Goal: Task Accomplishment & Management: Complete application form

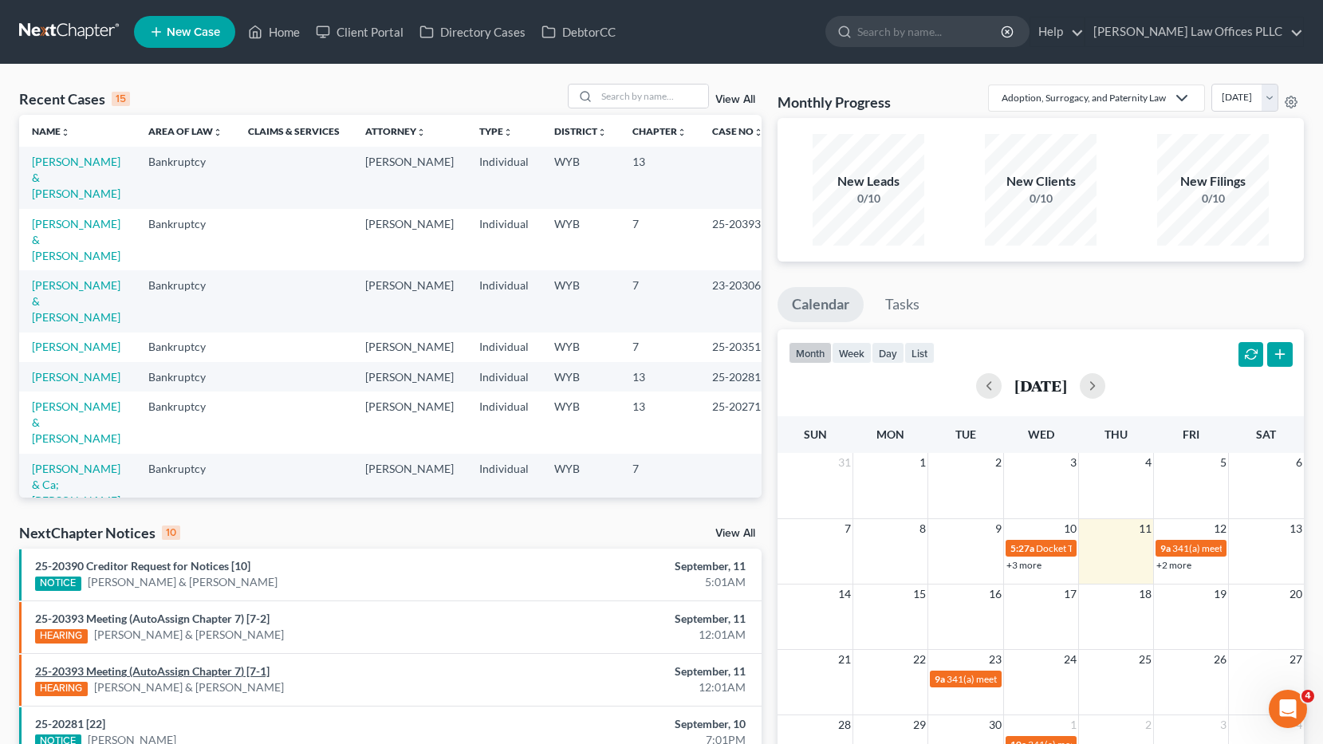
click at [205, 665] on link "25-20393 Meeting (AutoAssign Chapter 7) [7-1]" at bounding box center [152, 672] width 235 height 14
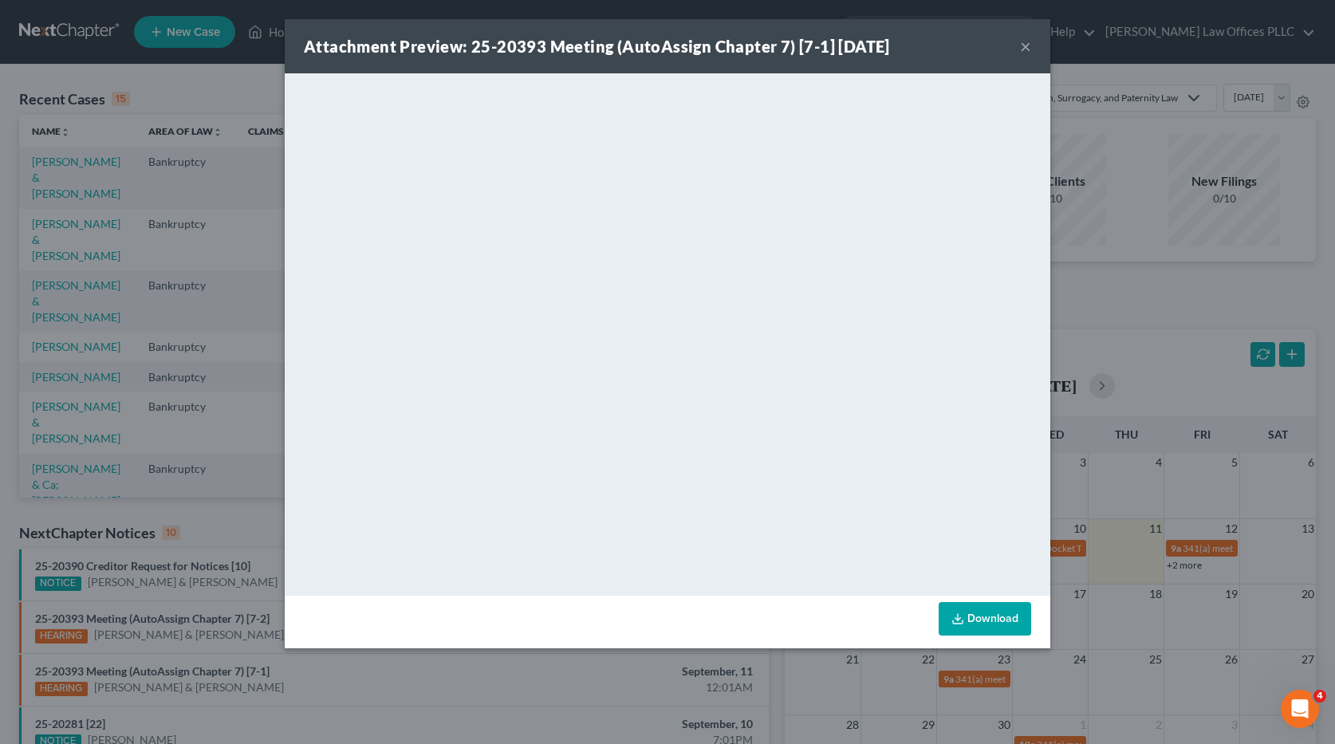
click at [1027, 41] on button "×" at bounding box center [1025, 46] width 11 height 19
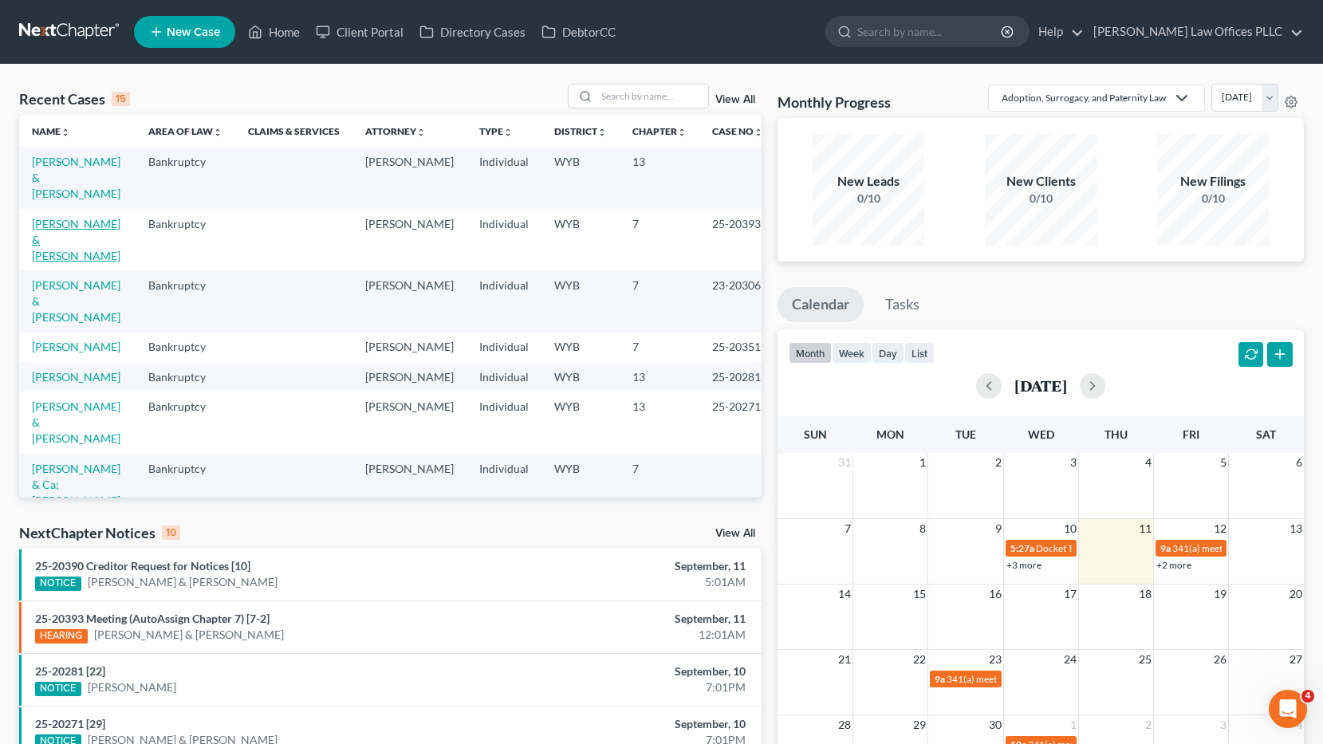
click at [58, 217] on link "[PERSON_NAME] & [PERSON_NAME]" at bounding box center [76, 239] width 89 height 45
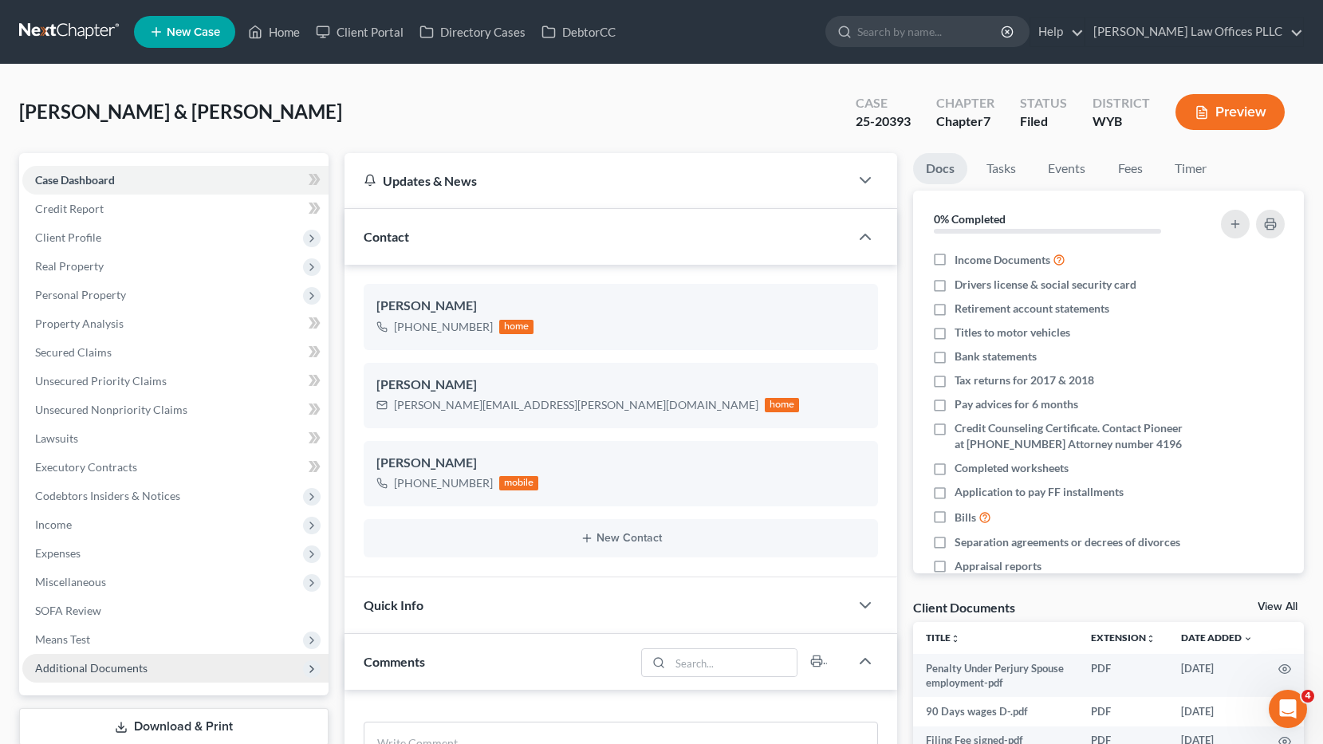
click at [128, 667] on span "Additional Documents" at bounding box center [91, 668] width 112 height 14
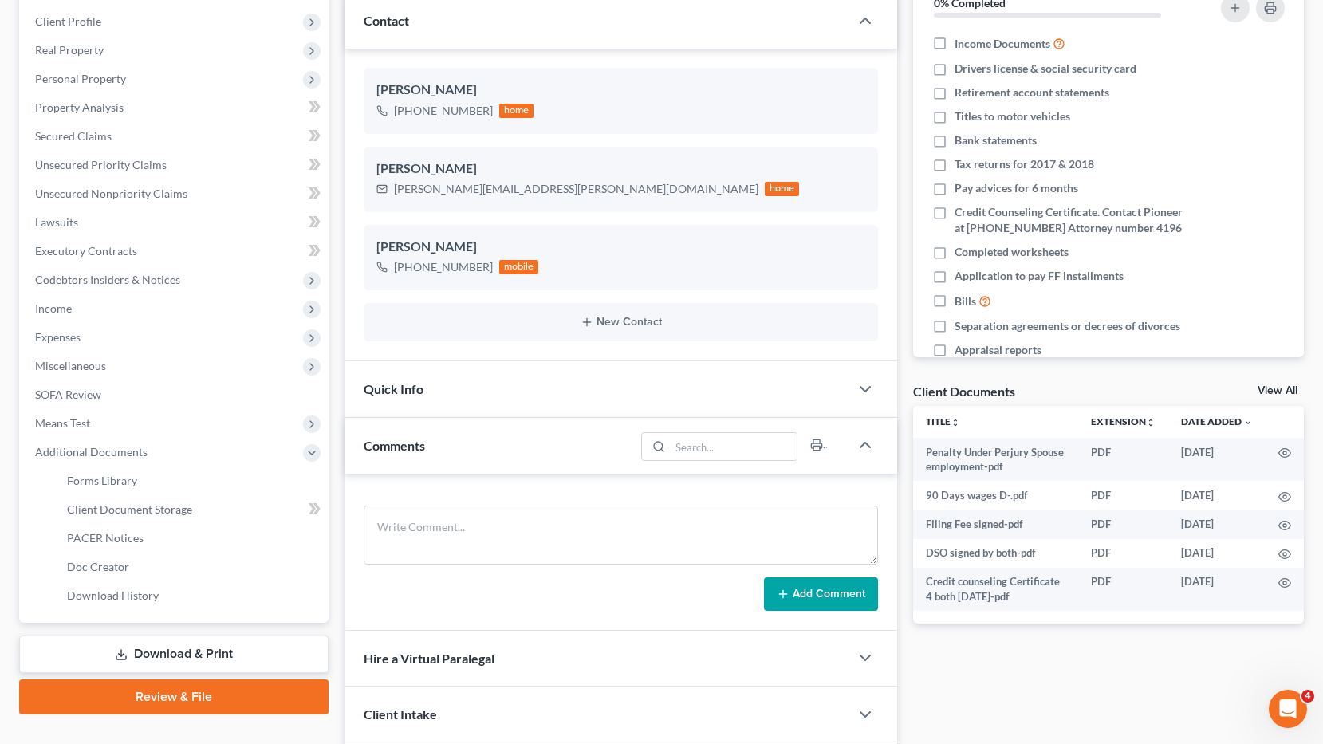
scroll to position [243, 0]
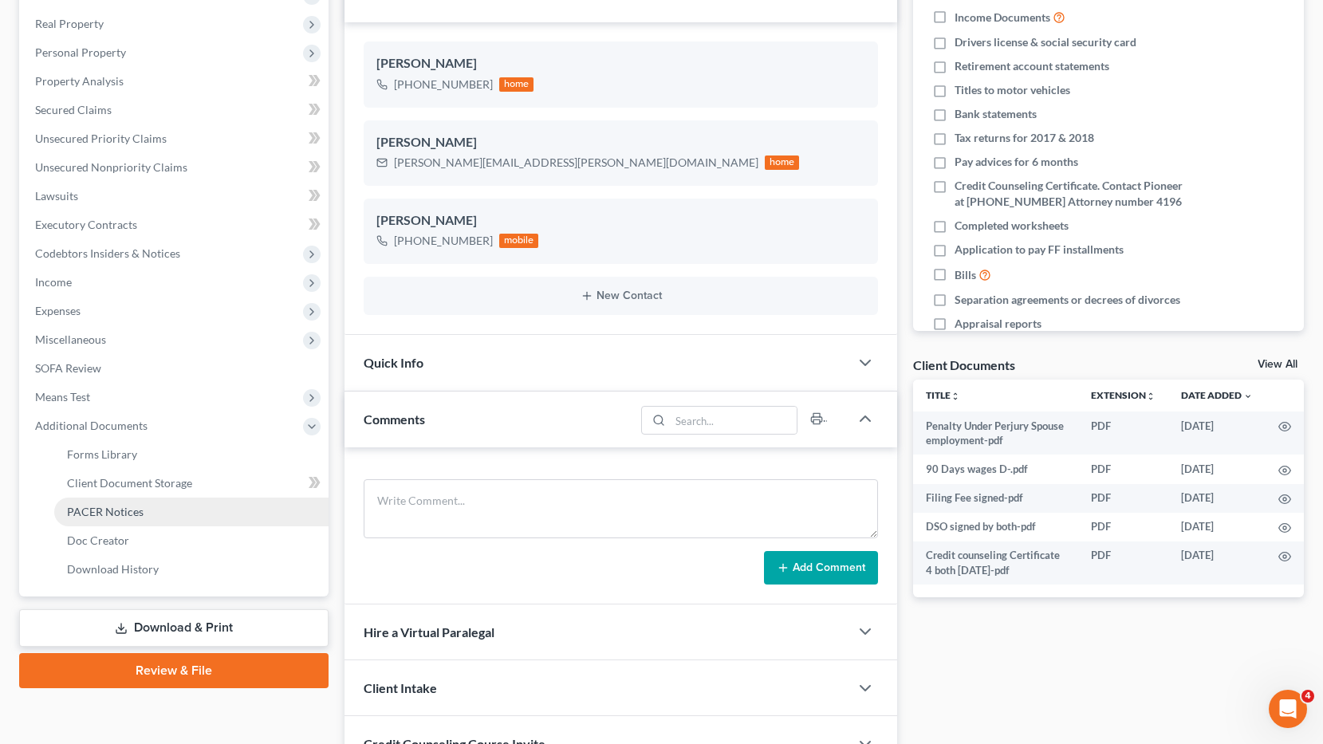
click at [137, 511] on span "PACER Notices" at bounding box center [105, 512] width 77 height 14
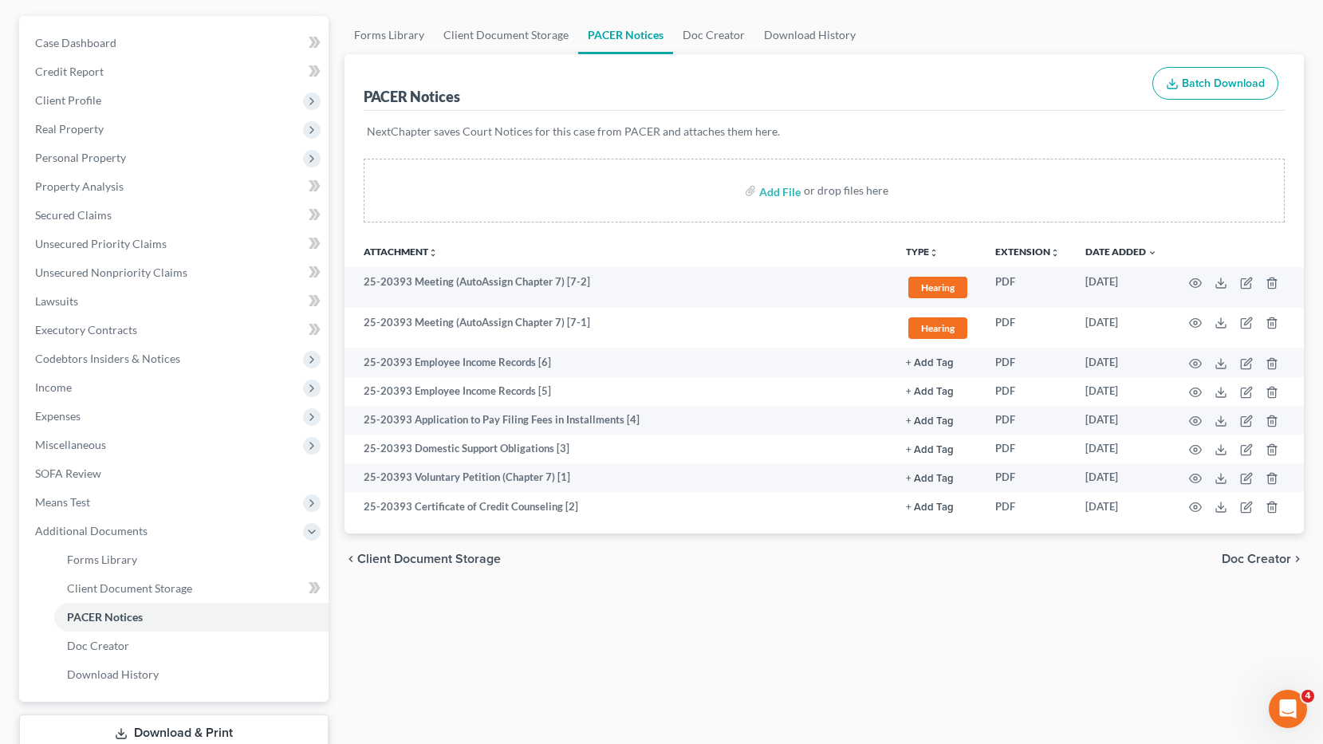
scroll to position [136, 0]
click at [156, 271] on span "Unsecured Nonpriority Claims" at bounding box center [111, 274] width 152 height 14
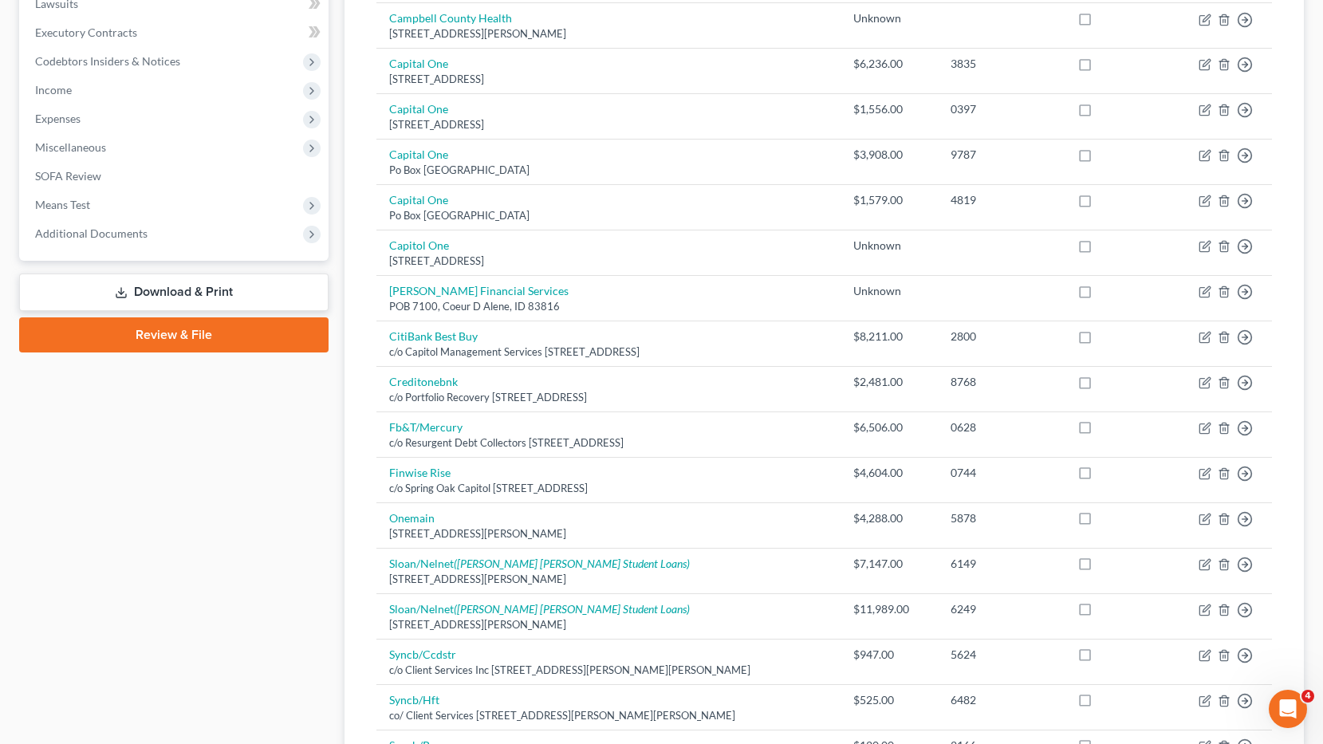
scroll to position [424, 0]
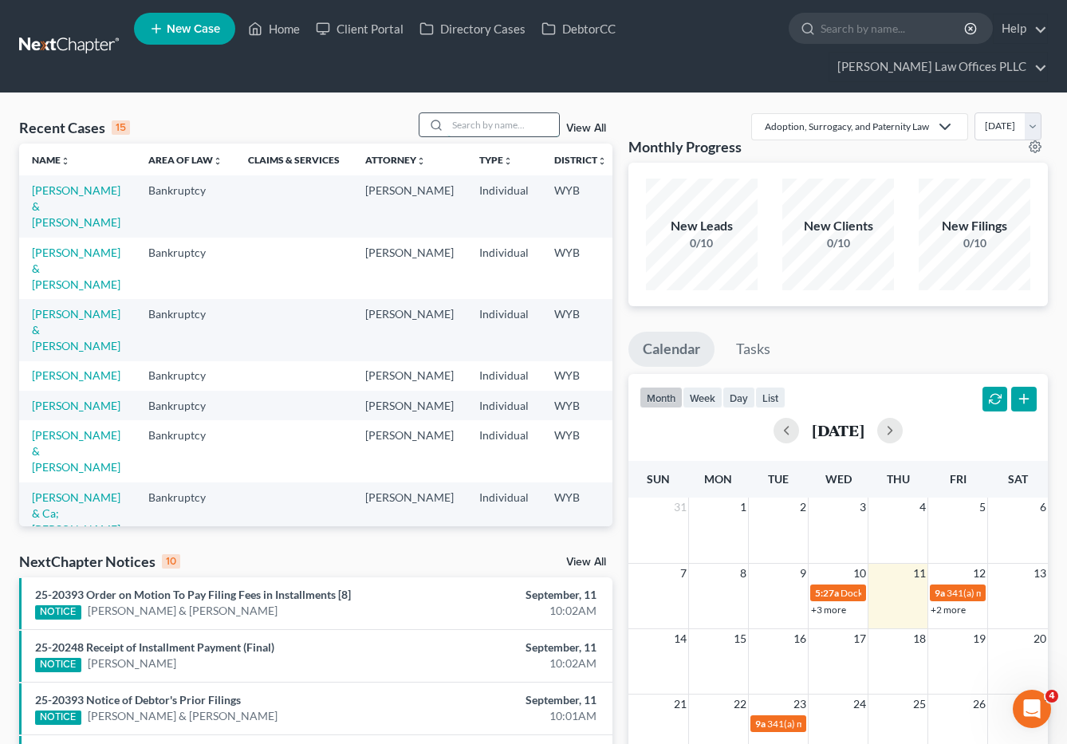
click at [458, 113] on input "search" at bounding box center [504, 124] width 112 height 23
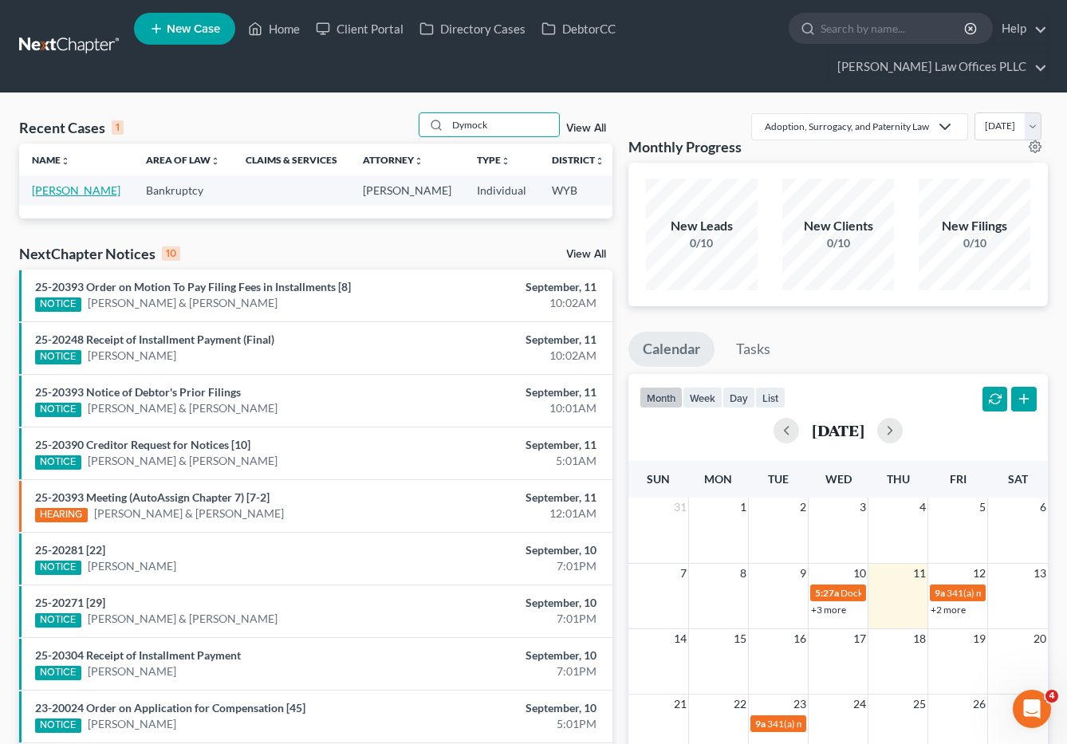
type input "Dymock"
click at [52, 183] on link "[PERSON_NAME]" at bounding box center [76, 190] width 89 height 14
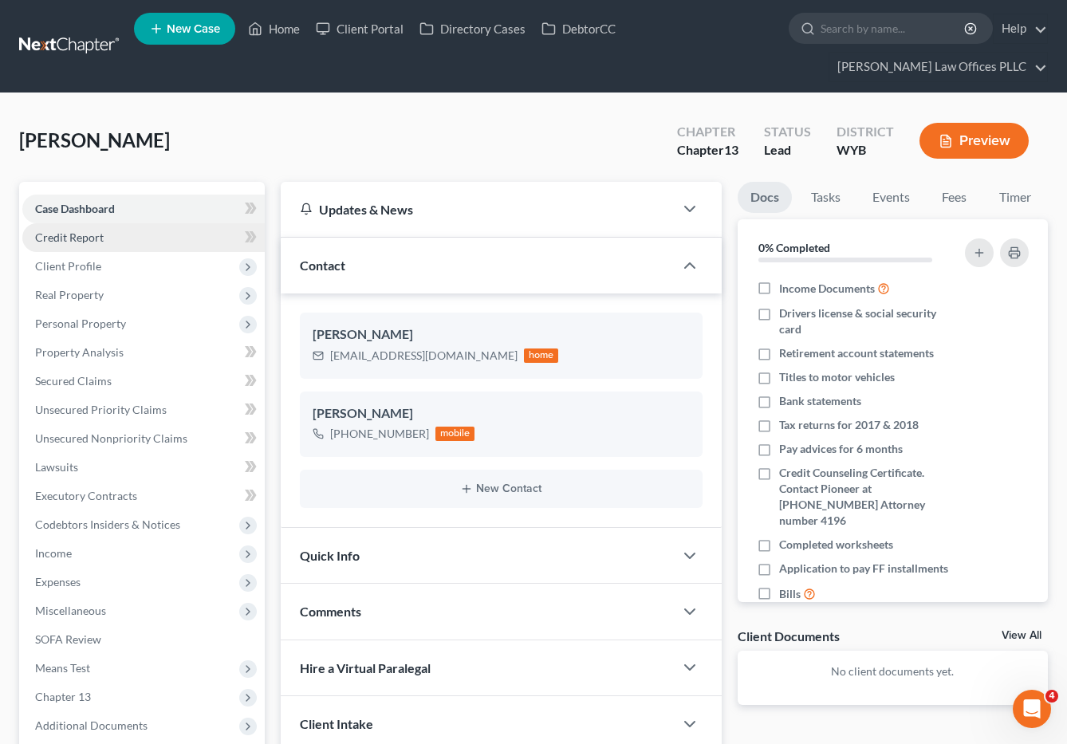
click at [101, 231] on span "Credit Report" at bounding box center [69, 238] width 69 height 14
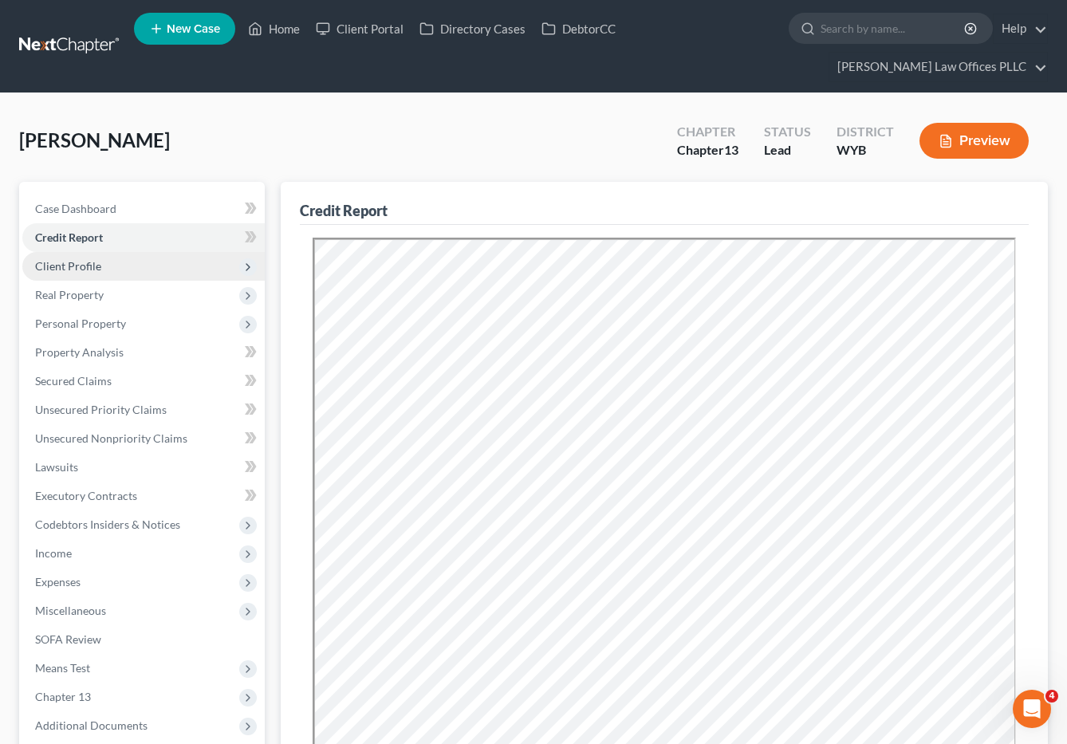
click at [95, 259] on span "Client Profile" at bounding box center [68, 266] width 66 height 14
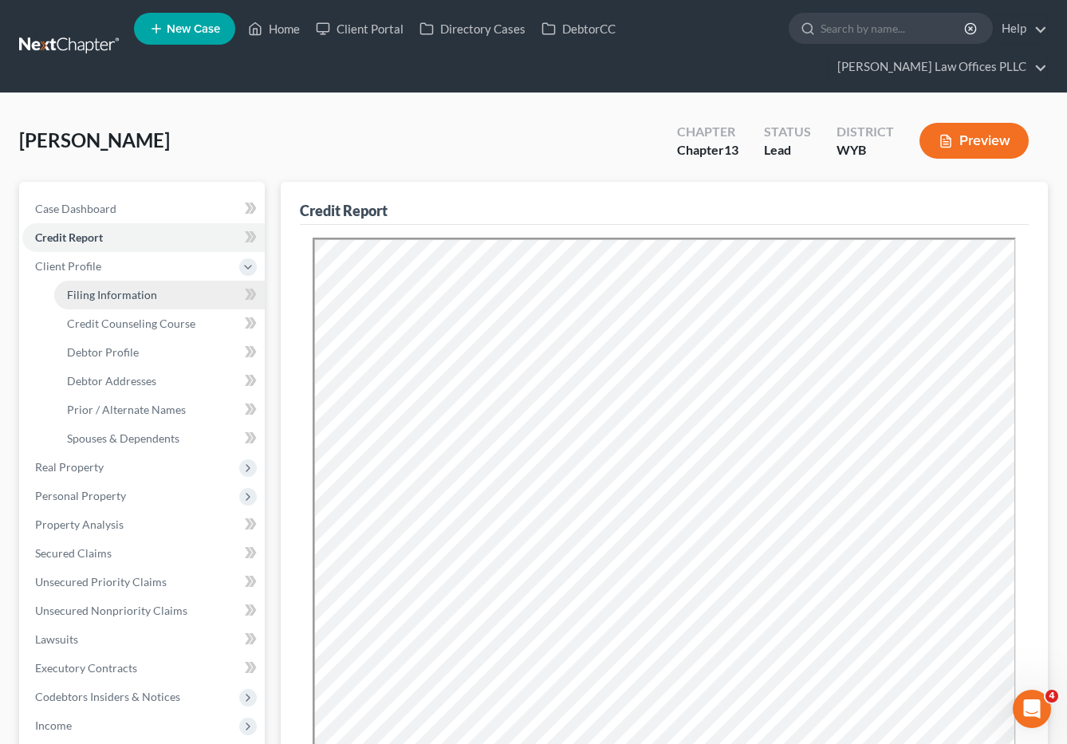
click at [118, 288] on span "Filing Information" at bounding box center [112, 295] width 90 height 14
select select "1"
select select "0"
select select "3"
select select "53"
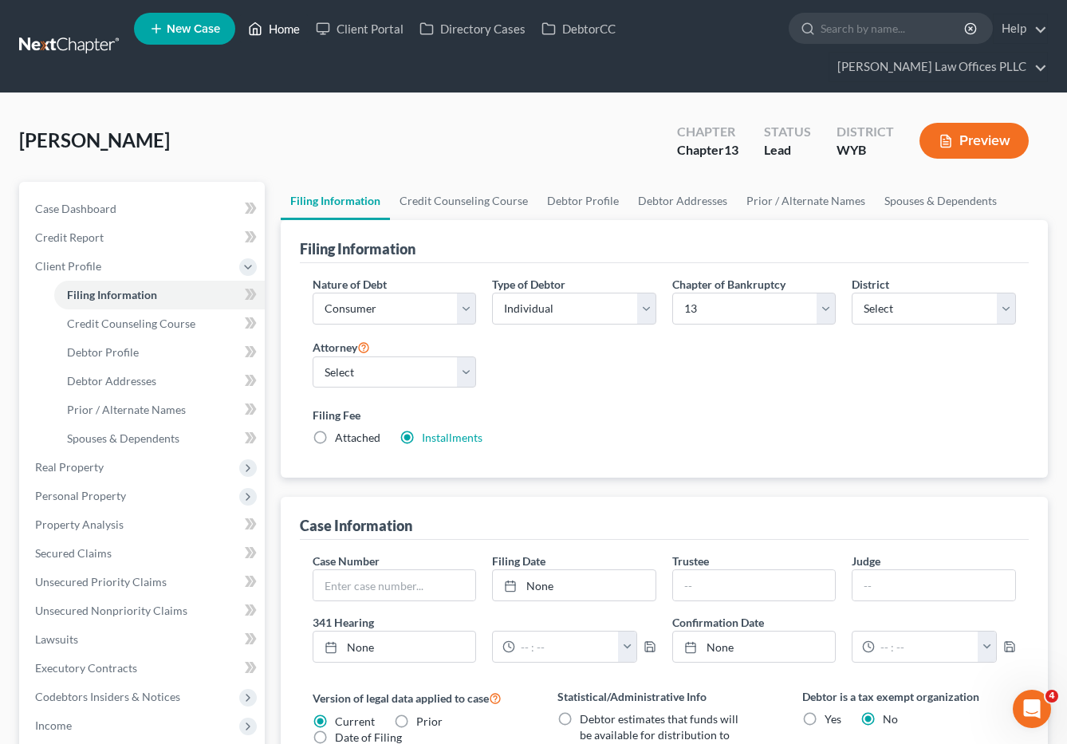
click at [288, 32] on link "Home" at bounding box center [274, 28] width 68 height 29
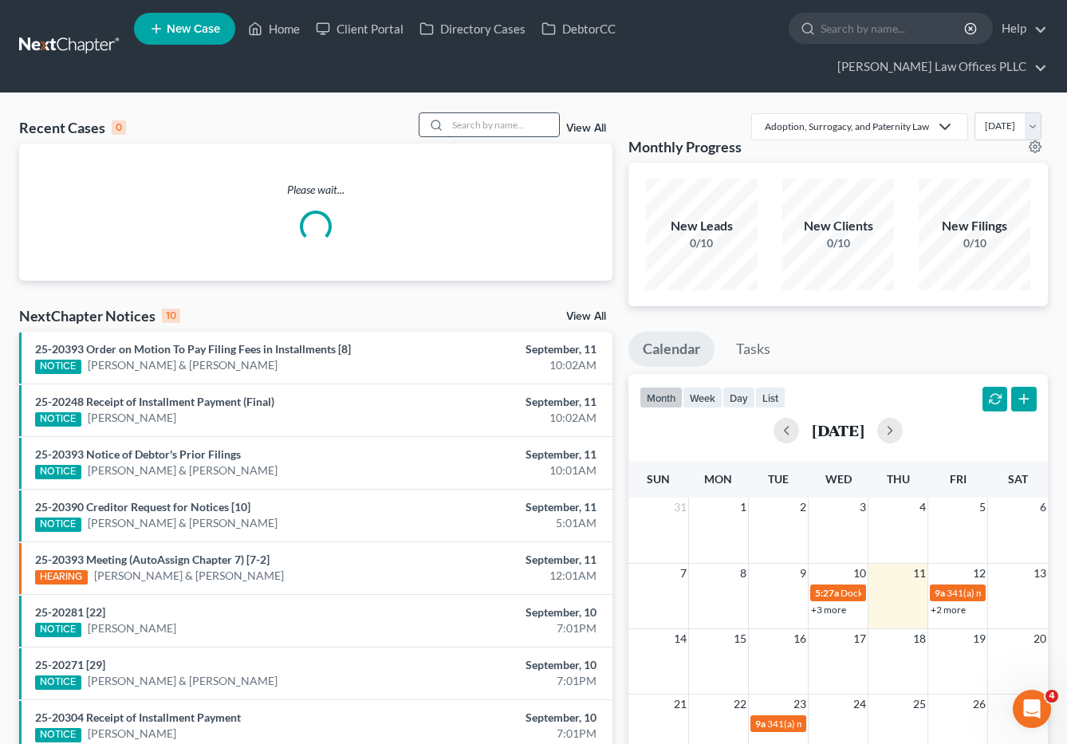
click at [471, 113] on input "search" at bounding box center [504, 124] width 112 height 23
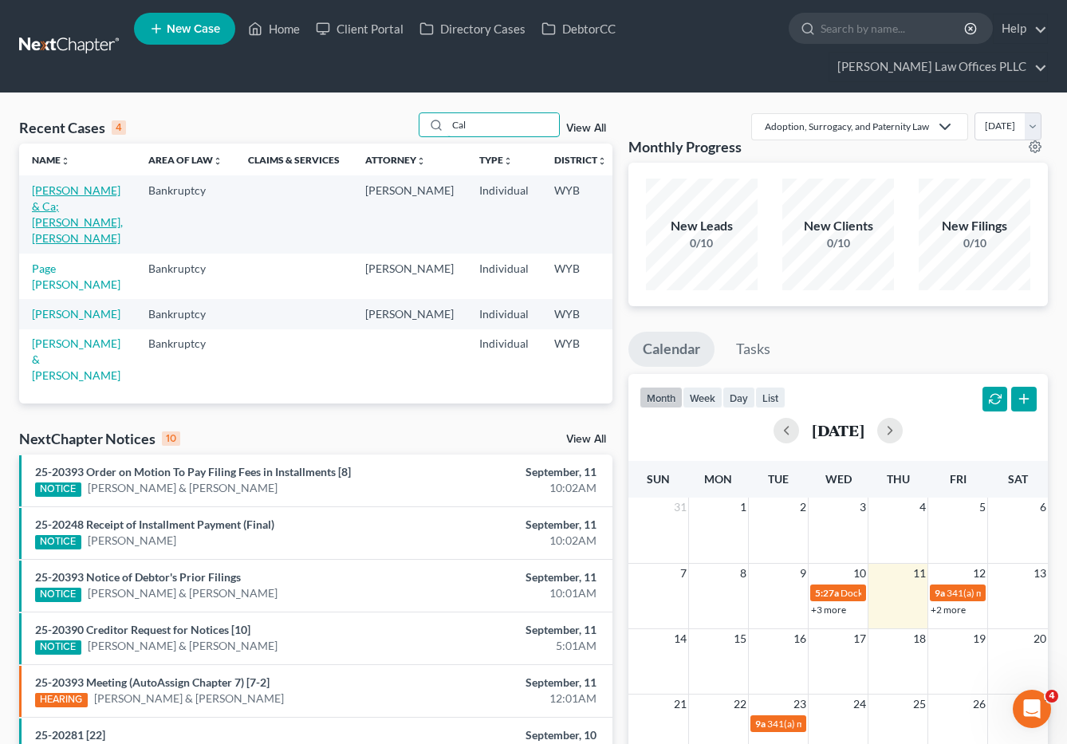
type input "Cal"
click at [79, 183] on link "Calderon, Christopher & Ca;deron, Jennifer" at bounding box center [77, 213] width 91 height 61
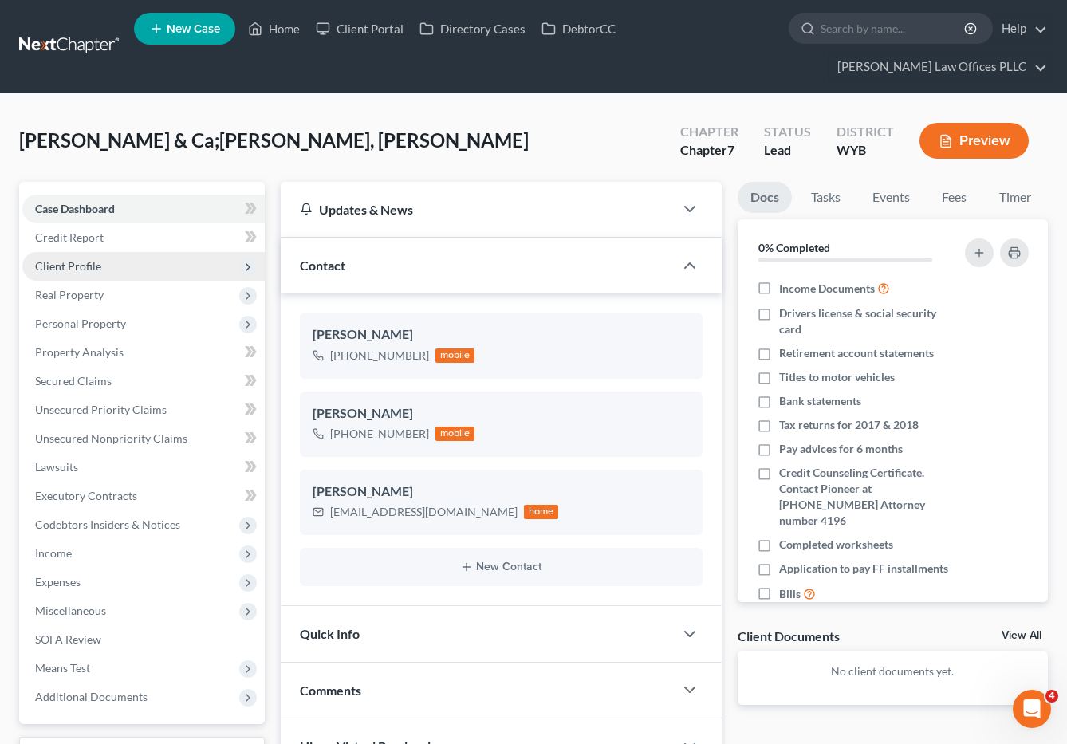
click at [94, 259] on span "Client Profile" at bounding box center [68, 266] width 66 height 14
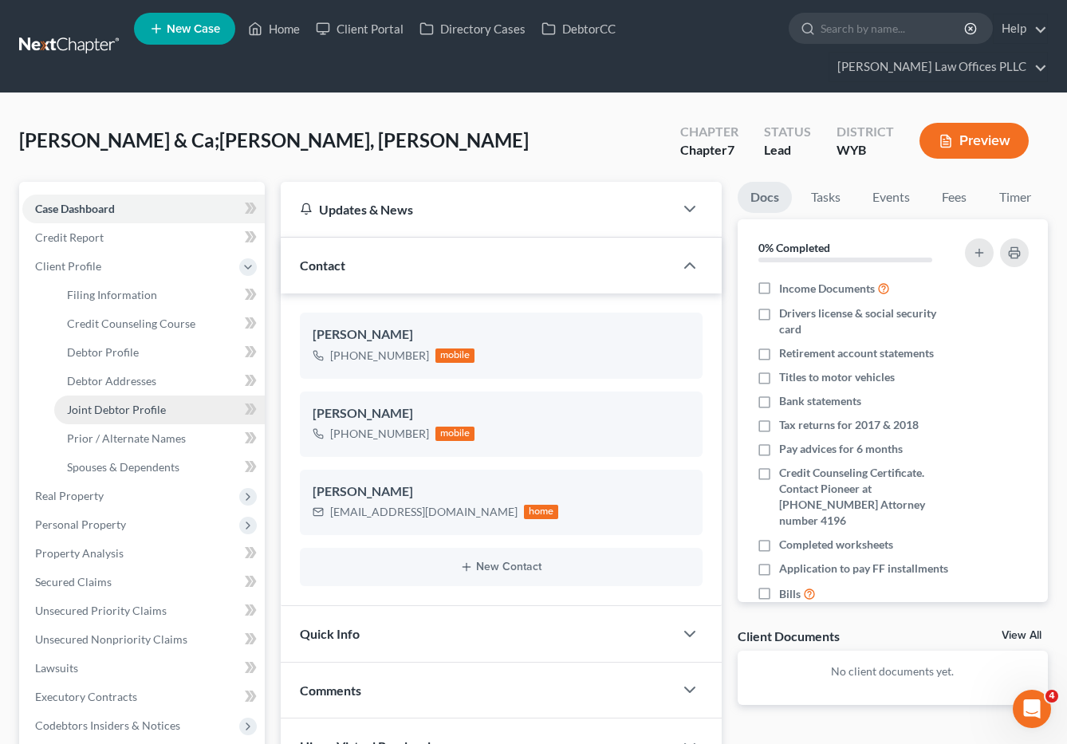
click at [147, 403] on span "Joint Debtor Profile" at bounding box center [116, 410] width 99 height 14
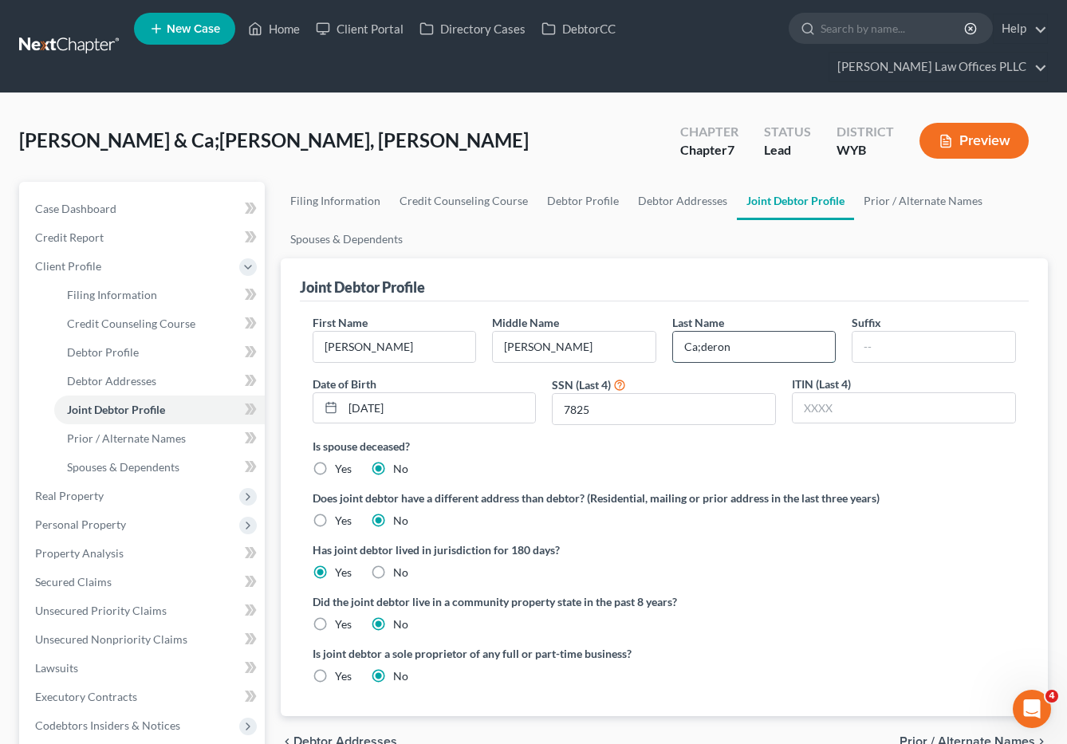
click at [701, 332] on input "Ca;deron" at bounding box center [754, 347] width 163 height 30
type input "Calderon"
click at [141, 460] on span "Spouses & Dependents" at bounding box center [123, 467] width 112 height 14
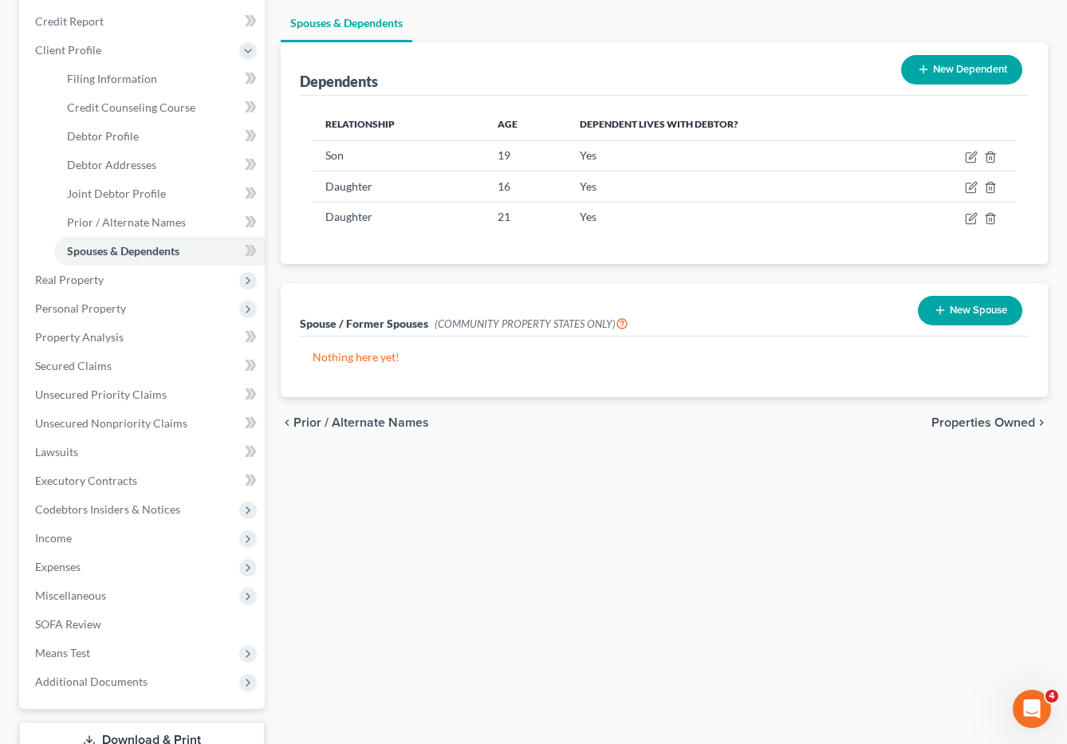
scroll to position [305, 0]
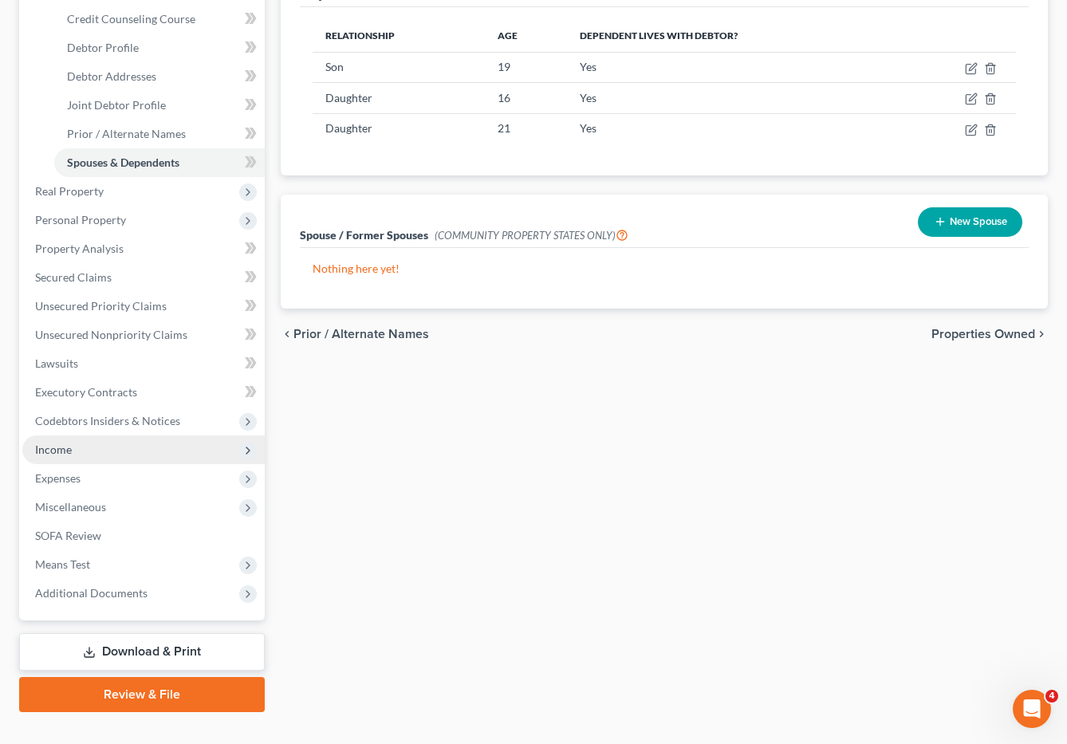
click at [83, 436] on span "Income" at bounding box center [143, 450] width 243 height 29
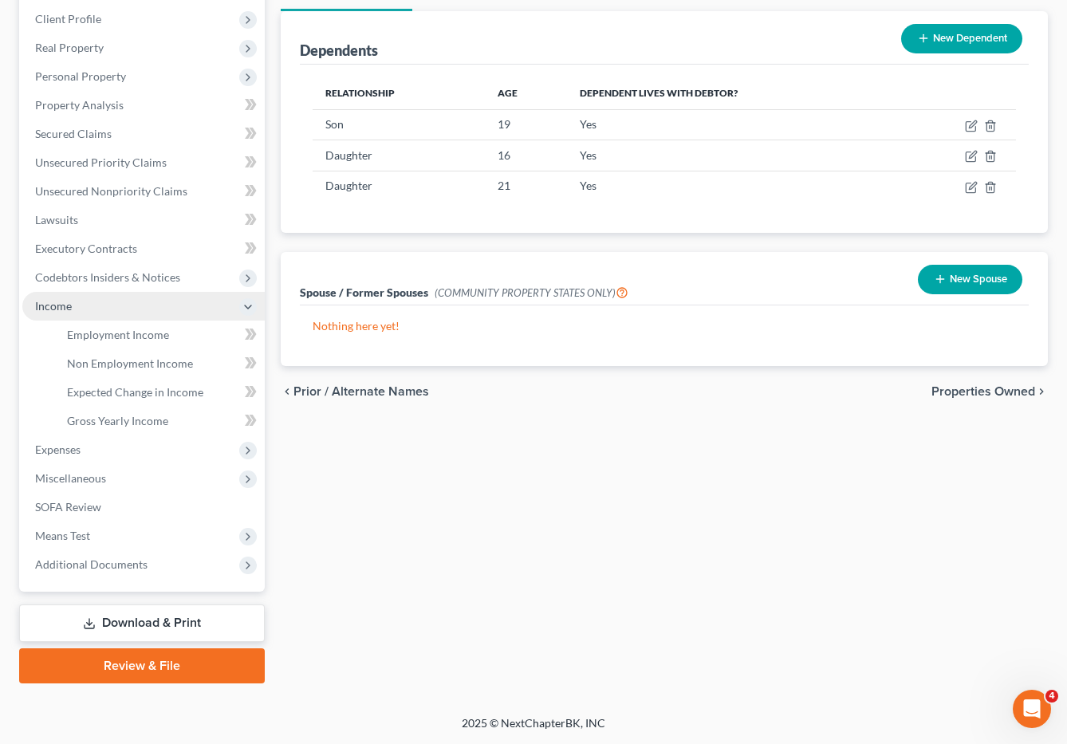
scroll to position [219, 0]
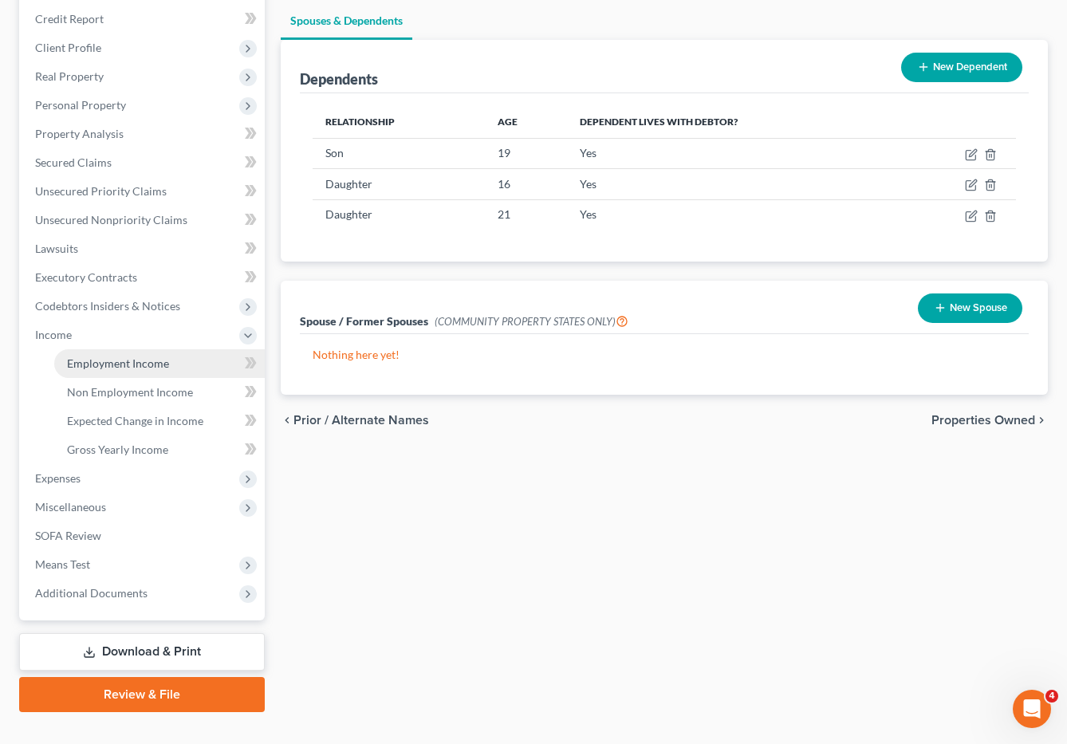
click at [137, 357] on span "Employment Income" at bounding box center [118, 364] width 102 height 14
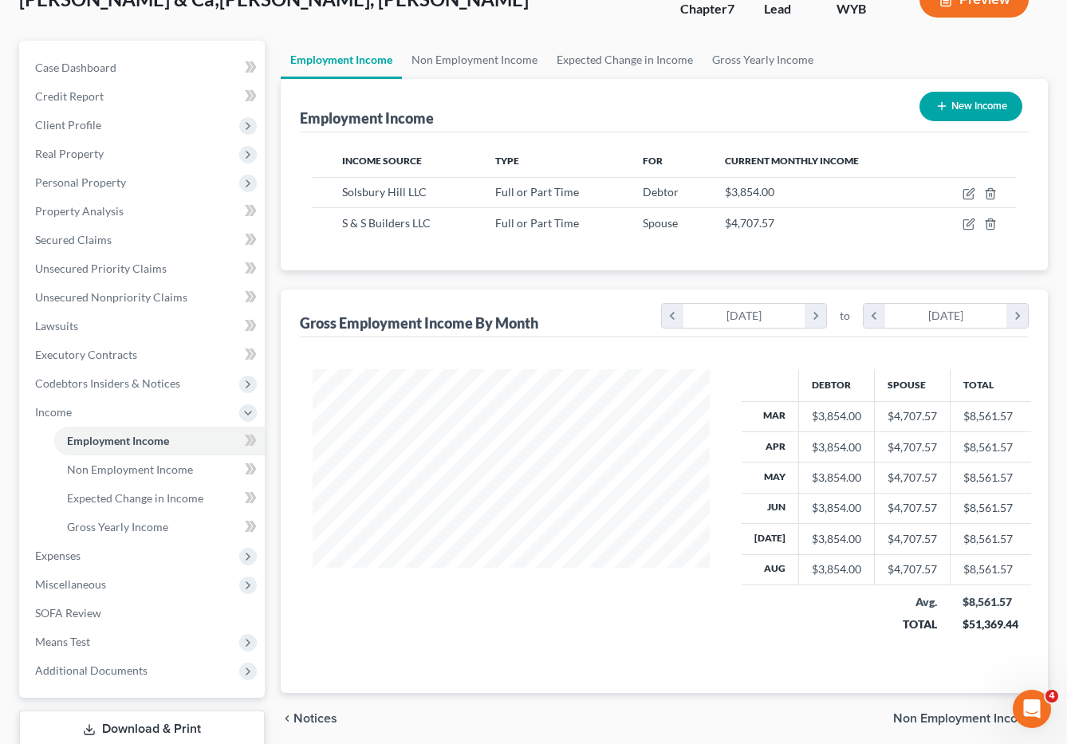
scroll to position [143, 0]
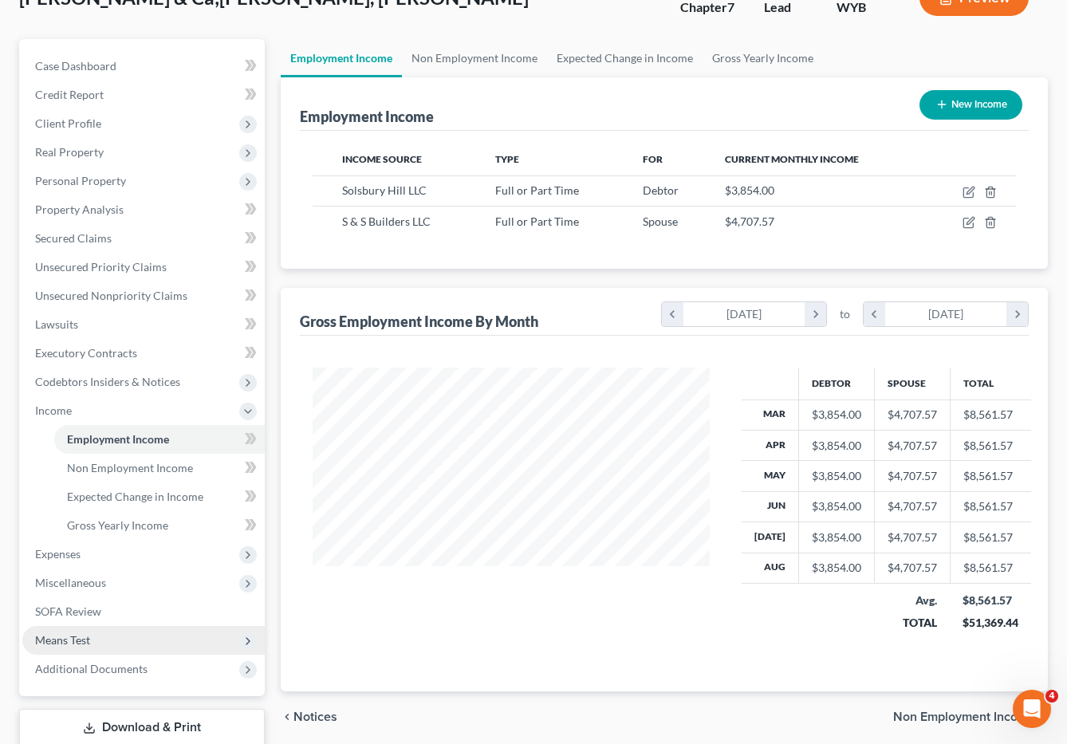
click at [86, 633] on span "Means Test" at bounding box center [62, 640] width 55 height 14
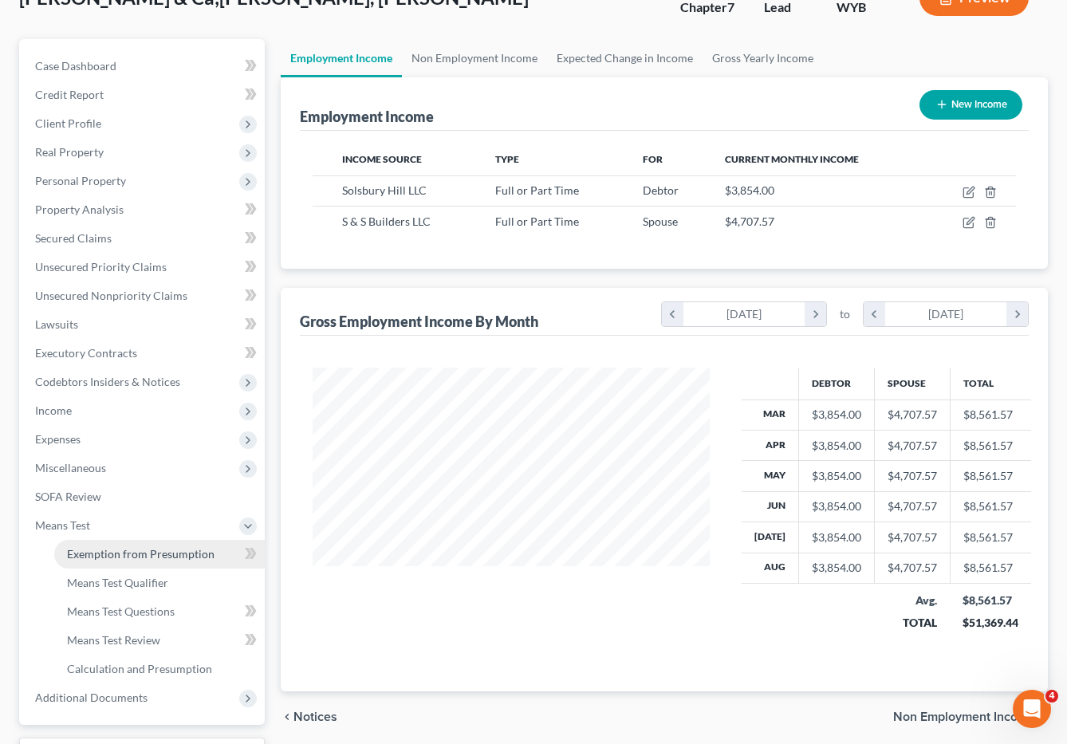
click at [163, 547] on span "Exemption from Presumption" at bounding box center [141, 554] width 148 height 14
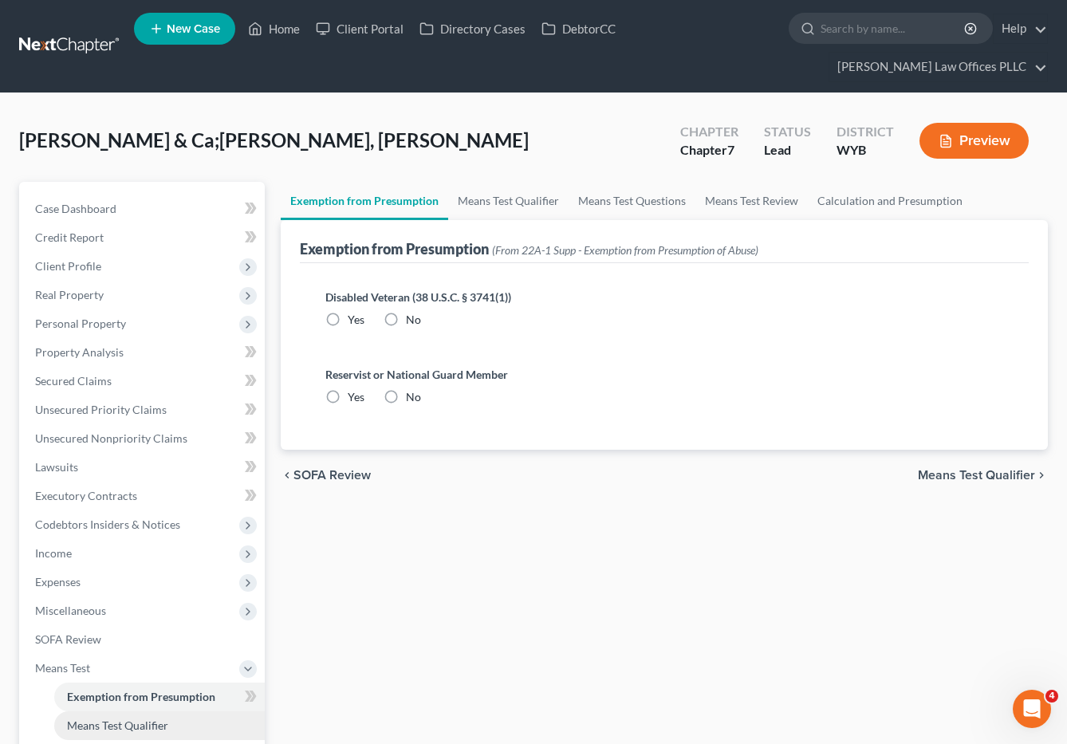
click at [156, 719] on span "Means Test Qualifier" at bounding box center [117, 726] width 101 height 14
